Goal: Information Seeking & Learning: Learn about a topic

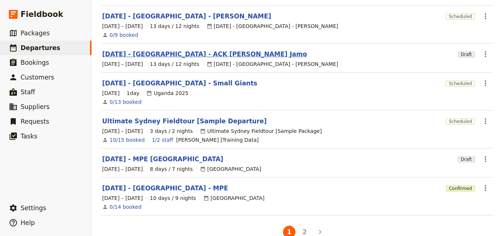
scroll to position [240, 0]
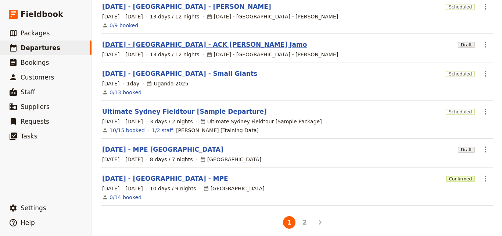
click at [165, 176] on link "[DATE] - [GEOGRAPHIC_DATA] - MPE" at bounding box center [165, 178] width 126 height 9
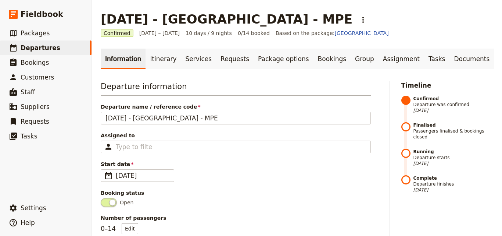
click at [161, 29] on span "[DATE] – [DATE]" at bounding box center [159, 32] width 41 height 7
click at [161, 62] on link "Itinerary" at bounding box center [163, 59] width 35 height 21
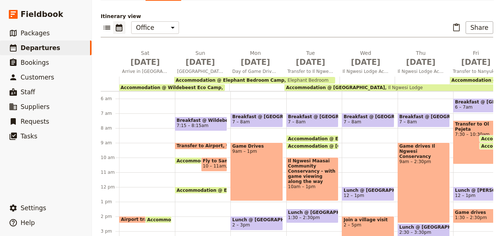
scroll to position [107, 0]
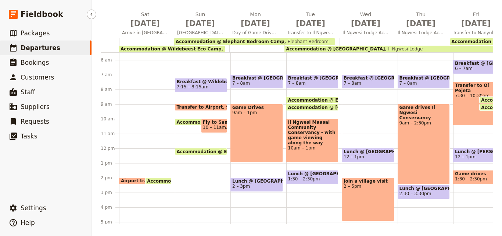
click at [44, 52] on link "​ Departures" at bounding box center [46, 47] width 92 height 15
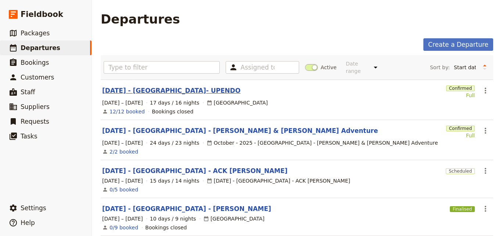
click at [176, 87] on link "[DATE] - [GEOGRAPHIC_DATA]- UPENDO" at bounding box center [171, 90] width 138 height 9
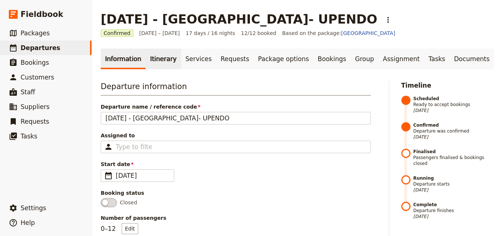
click at [154, 63] on link "Itinerary" at bounding box center [163, 59] width 35 height 21
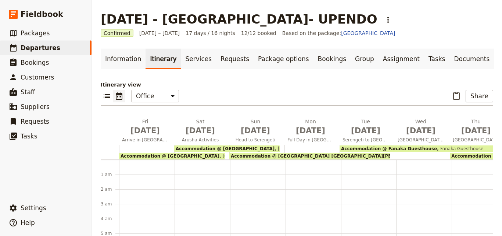
scroll to position [88, 0]
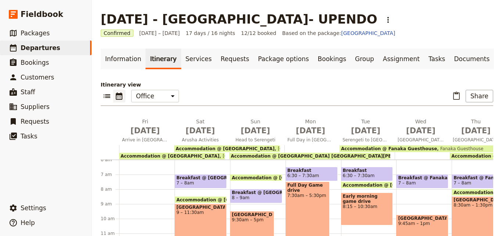
click at [492, 138] on main "[DATE] - [GEOGRAPHIC_DATA]- UPENDO ​ Confirmed [DATE] – [DATE] 17 days / 16 nig…" at bounding box center [297, 171] width 410 height 343
click at [44, 51] on span "Departures" at bounding box center [41, 47] width 40 height 7
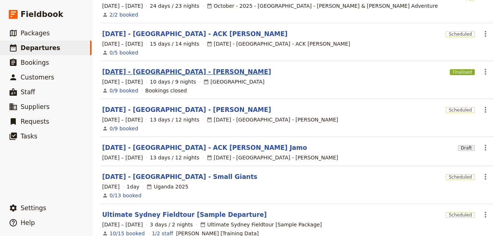
scroll to position [184, 0]
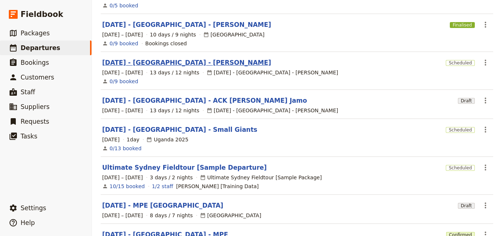
click at [169, 58] on link "[DATE] - [GEOGRAPHIC_DATA] - [PERSON_NAME]" at bounding box center [186, 62] width 169 height 9
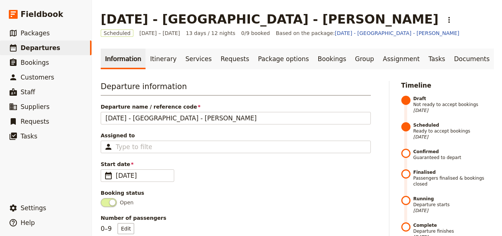
click at [169, 56] on link "Itinerary" at bounding box center [163, 59] width 35 height 21
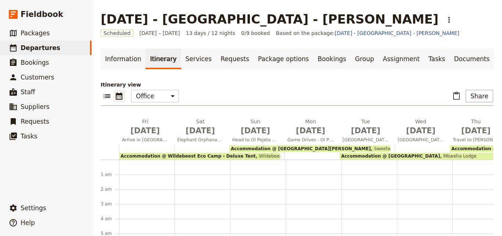
scroll to position [81, 0]
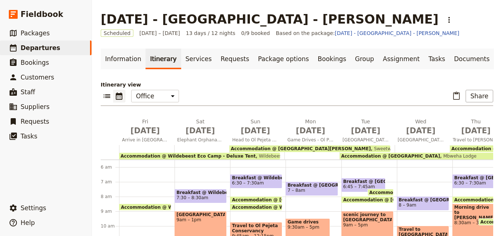
click at [496, 222] on main "[DATE] - [GEOGRAPHIC_DATA] - Ack [PERSON_NAME] ​ Scheduled [DATE] – [DATE] 13 d…" at bounding box center [297, 171] width 410 height 343
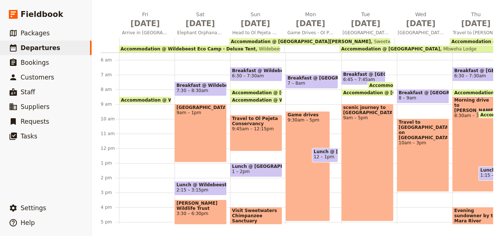
click at [489, 221] on main "[DATE] - [GEOGRAPHIC_DATA] - Ack [PERSON_NAME] ​ Scheduled [DATE] – [DATE] 13 d…" at bounding box center [297, 64] width 410 height 343
drag, startPoint x: 489, startPoint y: 221, endPoint x: 485, endPoint y: 224, distance: 5.2
click at [485, 224] on main "[DATE] - [GEOGRAPHIC_DATA] - Ack [PERSON_NAME] ​ Scheduled [DATE] – [DATE] 13 d…" at bounding box center [297, 64] width 410 height 343
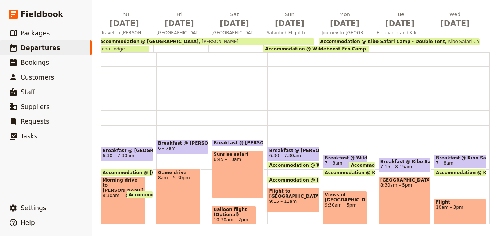
scroll to position [0, 0]
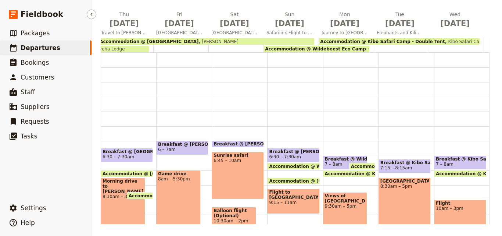
click at [59, 50] on link "​ Departures" at bounding box center [46, 47] width 92 height 15
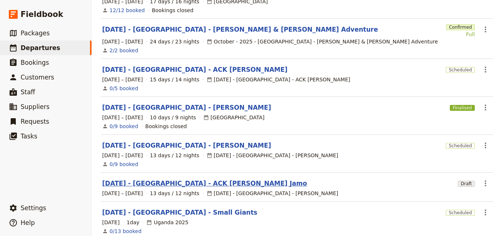
click at [206, 179] on link "[DATE] - [GEOGRAPHIC_DATA] - ACK [PERSON_NAME] Jamo" at bounding box center [204, 183] width 205 height 9
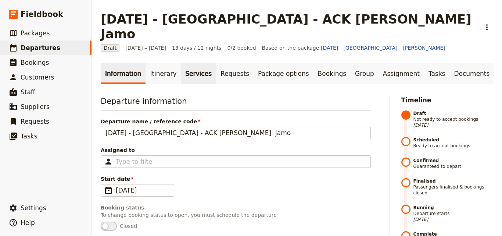
click at [188, 63] on link "Services" at bounding box center [198, 73] width 35 height 21
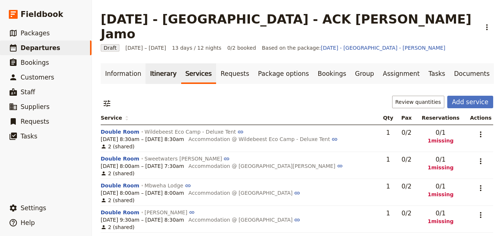
click at [165, 63] on link "Itinerary" at bounding box center [163, 73] width 35 height 21
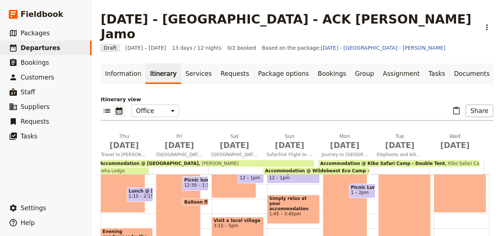
click at [292, 104] on div "​ ​ Office Guide Passenger Sales ​ Share" at bounding box center [297, 112] width 393 height 16
